Goal: Task Accomplishment & Management: Manage account settings

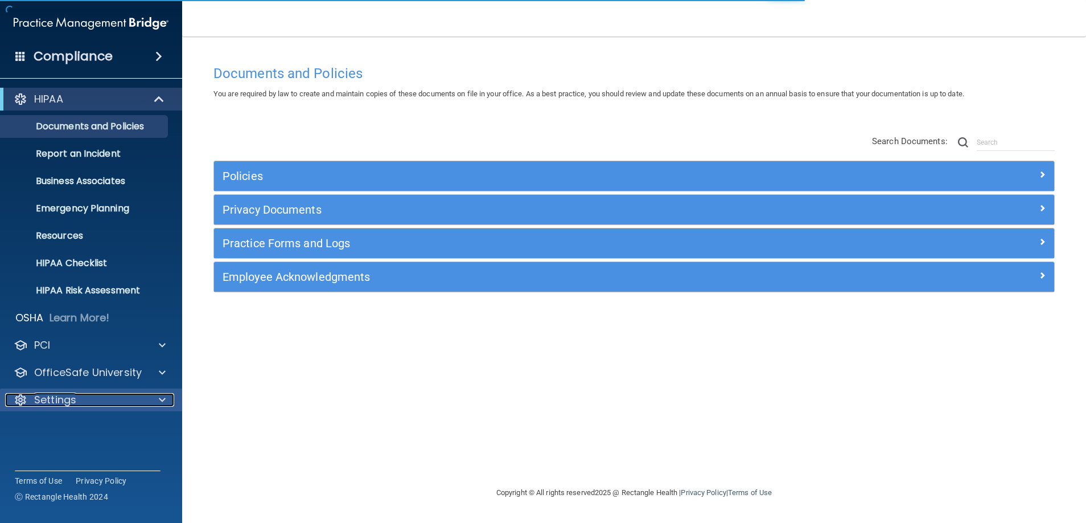
click at [96, 398] on div "Settings" at bounding box center [75, 400] width 141 height 14
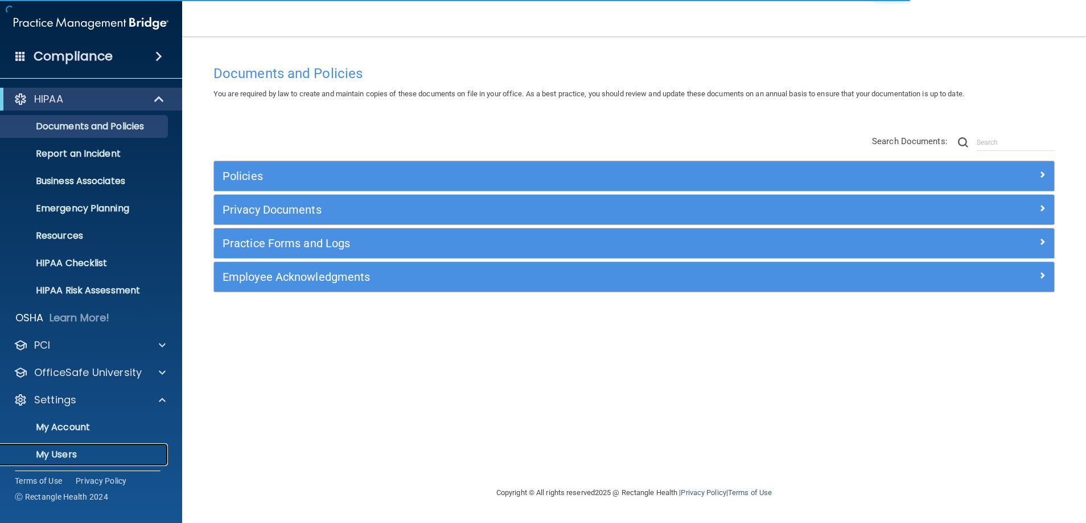
click at [97, 457] on p "My Users" at bounding box center [84, 454] width 155 height 11
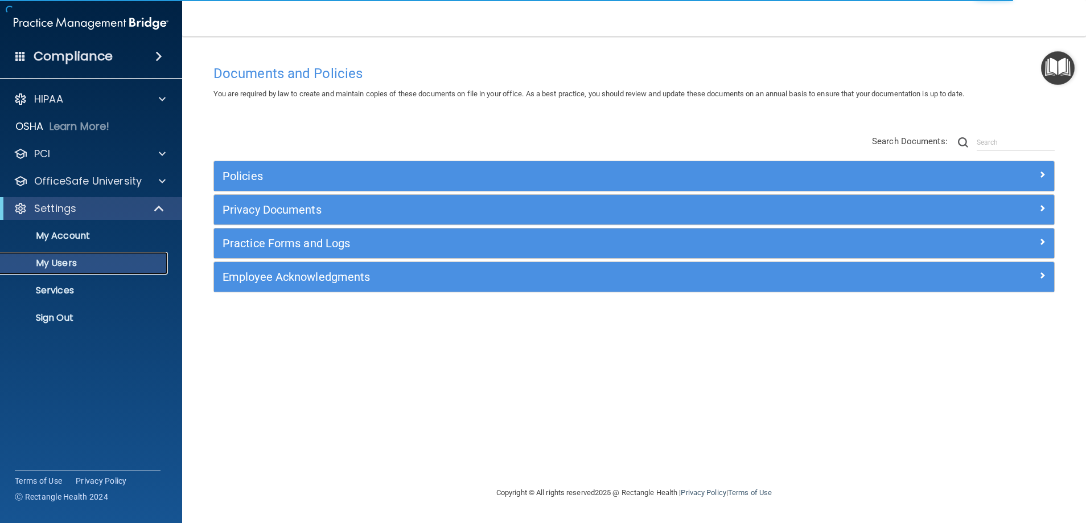
select select "20"
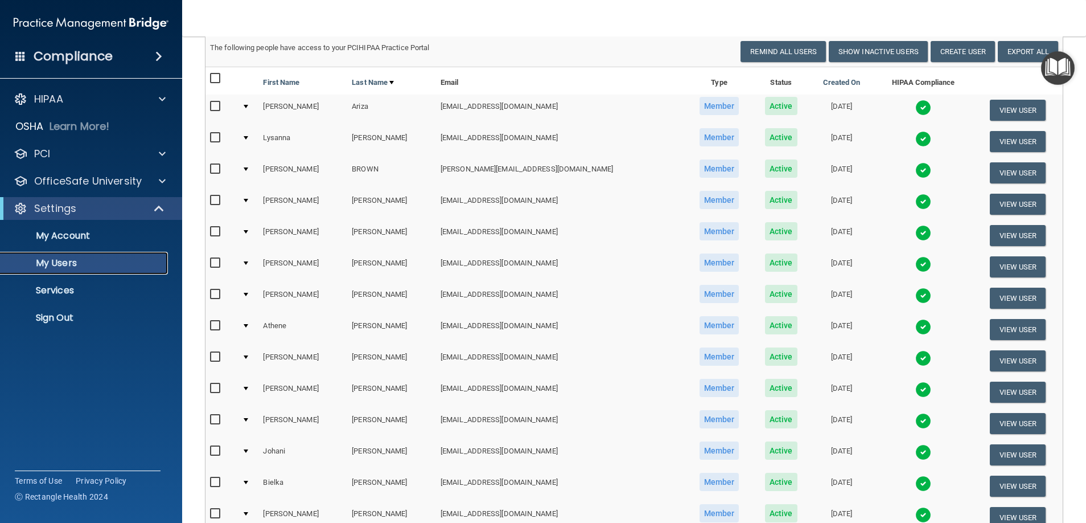
scroll to position [82, 0]
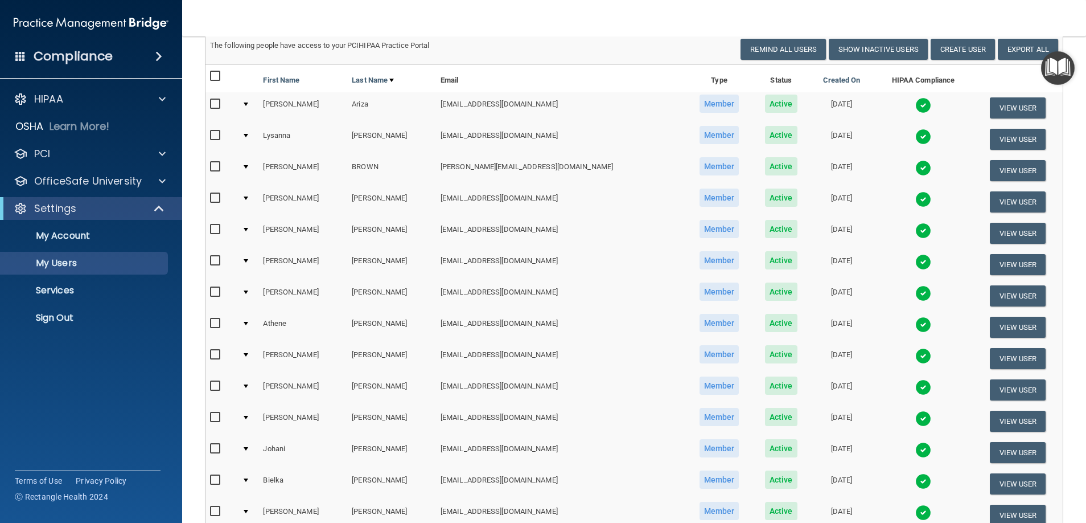
click at [915, 384] on img at bounding box center [923, 387] width 16 height 16
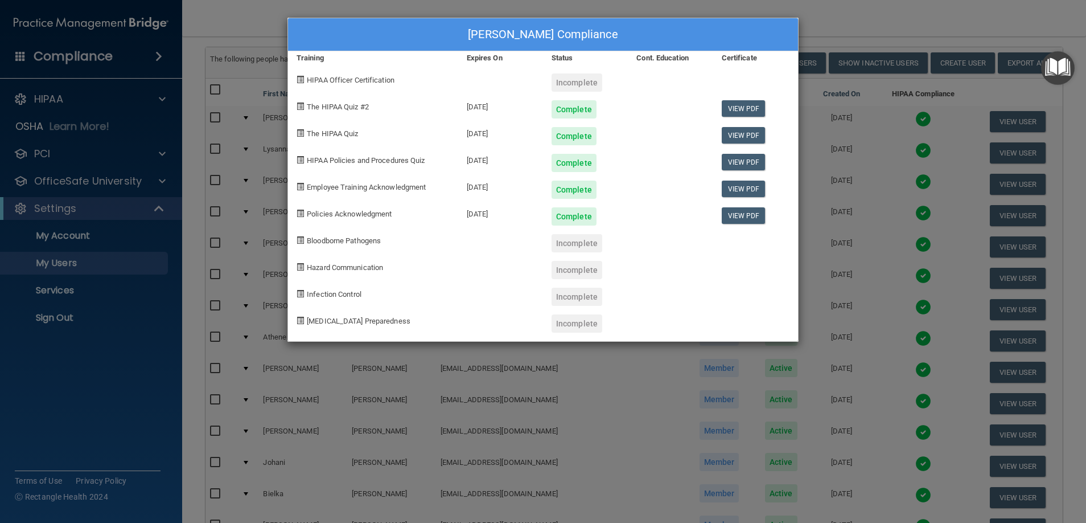
click at [837, 249] on div "Samantha Freer's Compliance Training Expires On Status Cont. Education Certific…" at bounding box center [543, 261] width 1086 height 523
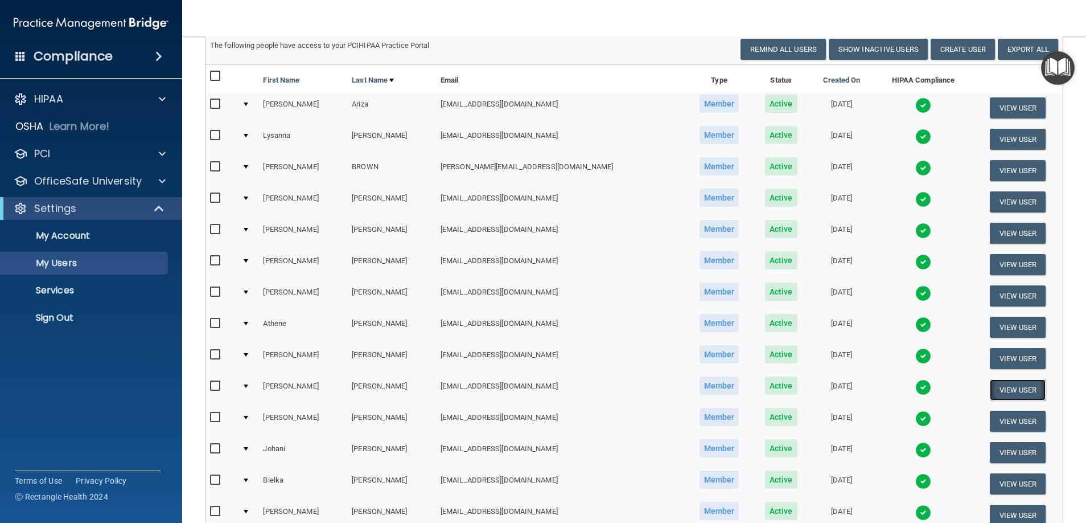
click at [1005, 388] on button "View User" at bounding box center [1018, 389] width 56 height 21
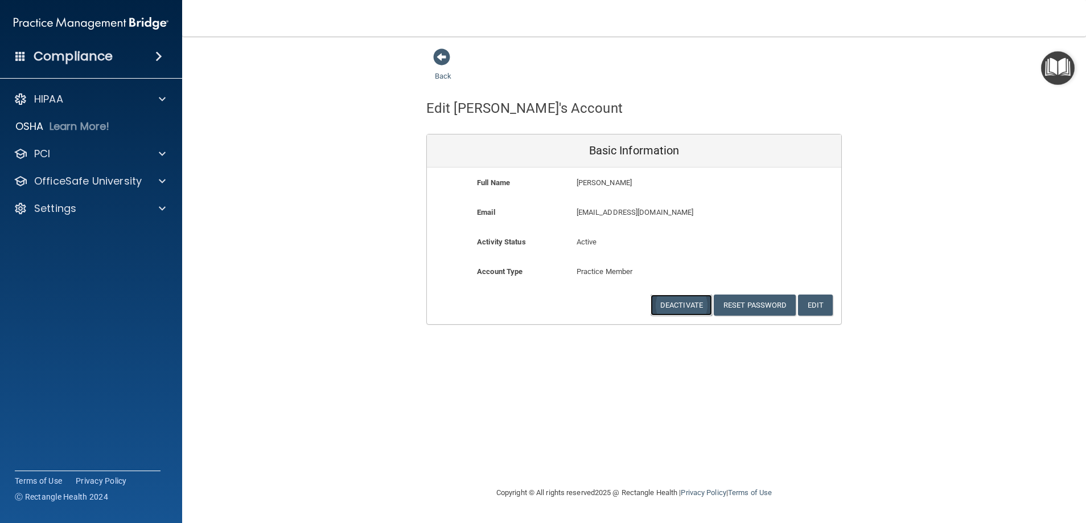
click at [689, 307] on button "Deactivate" at bounding box center [681, 304] width 61 height 21
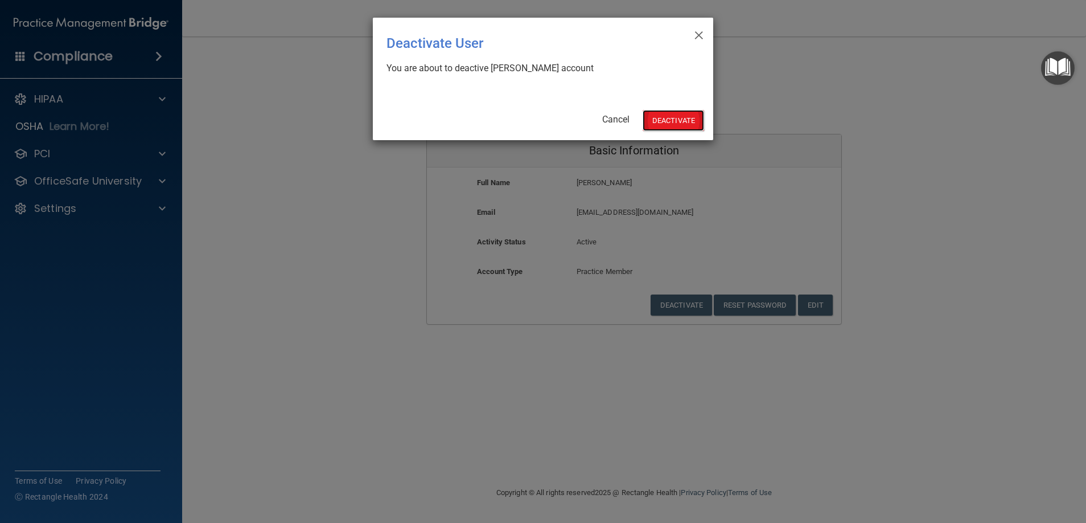
click at [656, 122] on button "Deactivate" at bounding box center [673, 120] width 61 height 21
